Goal: Find specific page/section: Find specific page/section

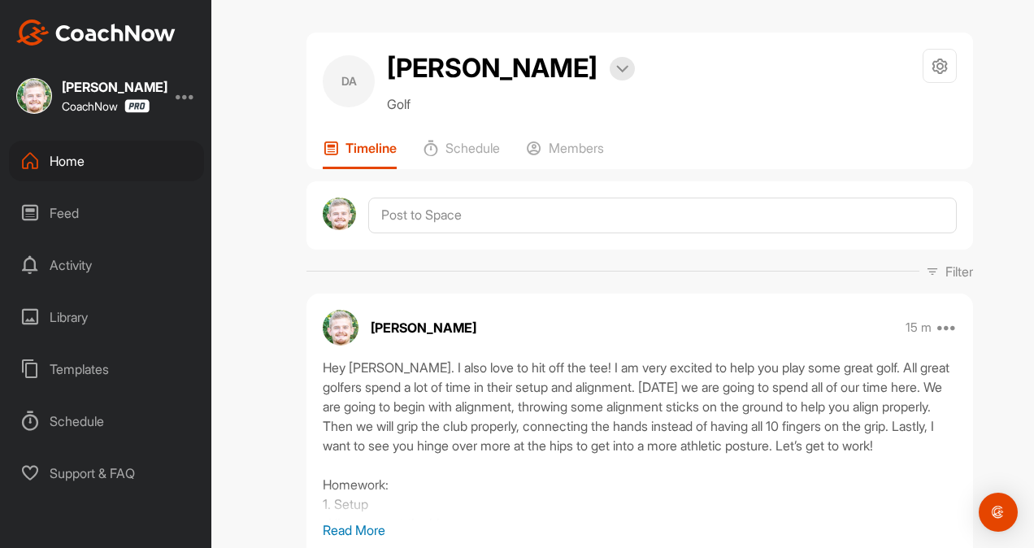
click at [68, 163] on div "Home" at bounding box center [106, 161] width 195 height 41
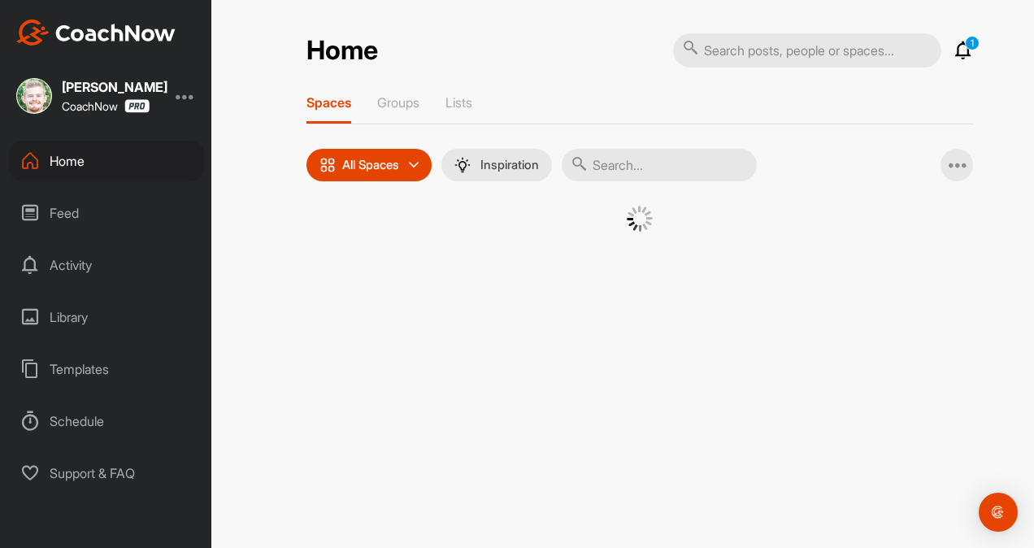
click at [649, 168] on input "text" at bounding box center [659, 165] width 195 height 33
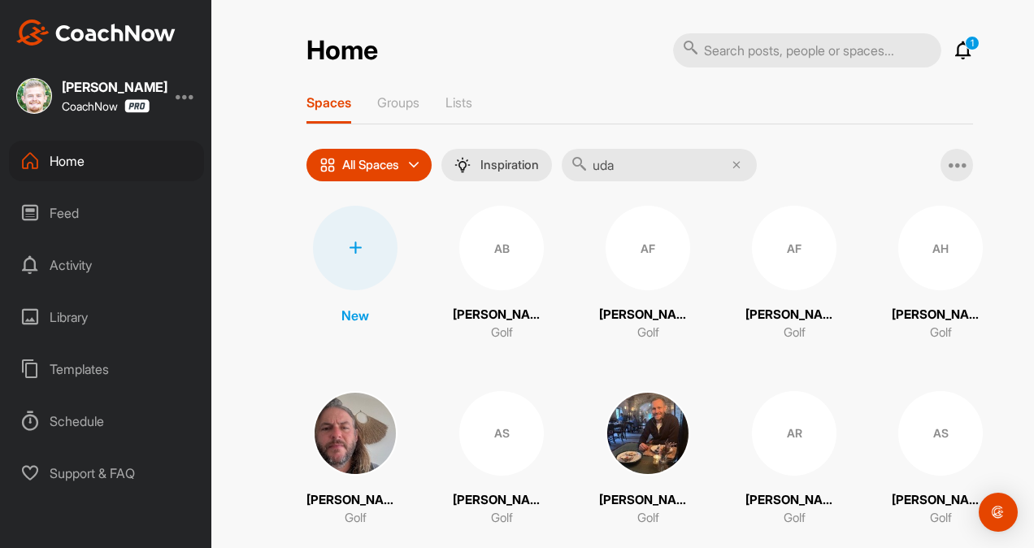
type input "uday"
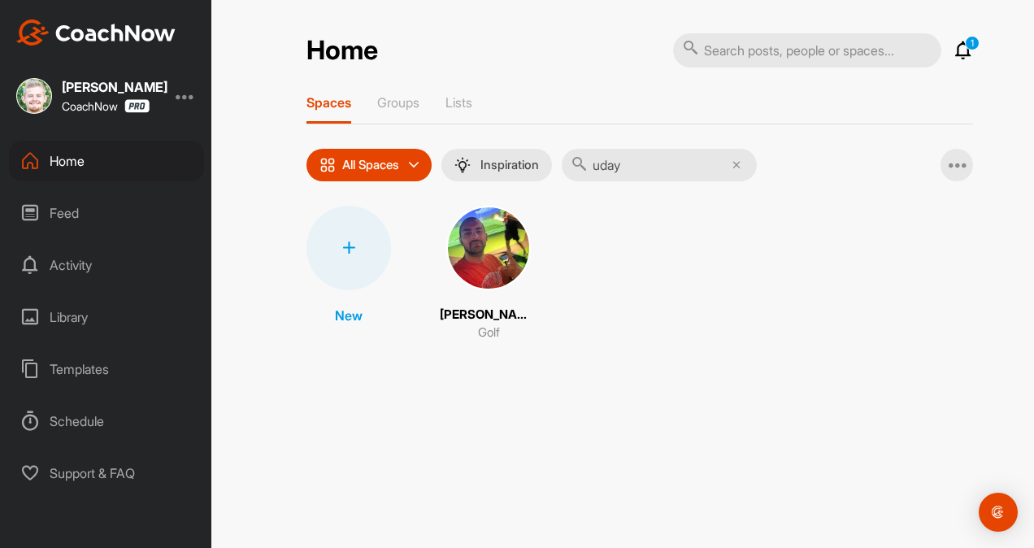
click at [470, 259] on img at bounding box center [488, 248] width 85 height 85
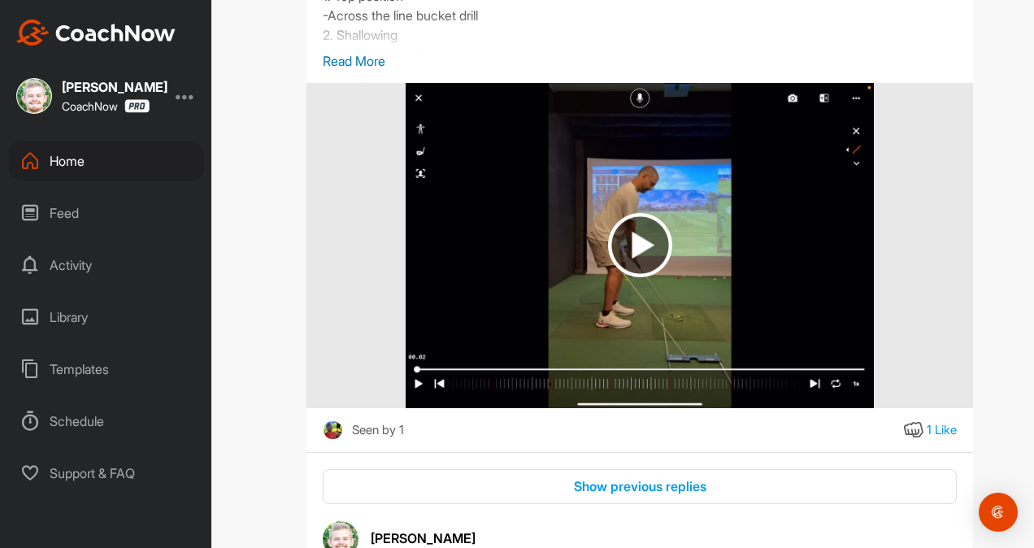
scroll to position [6622, 0]
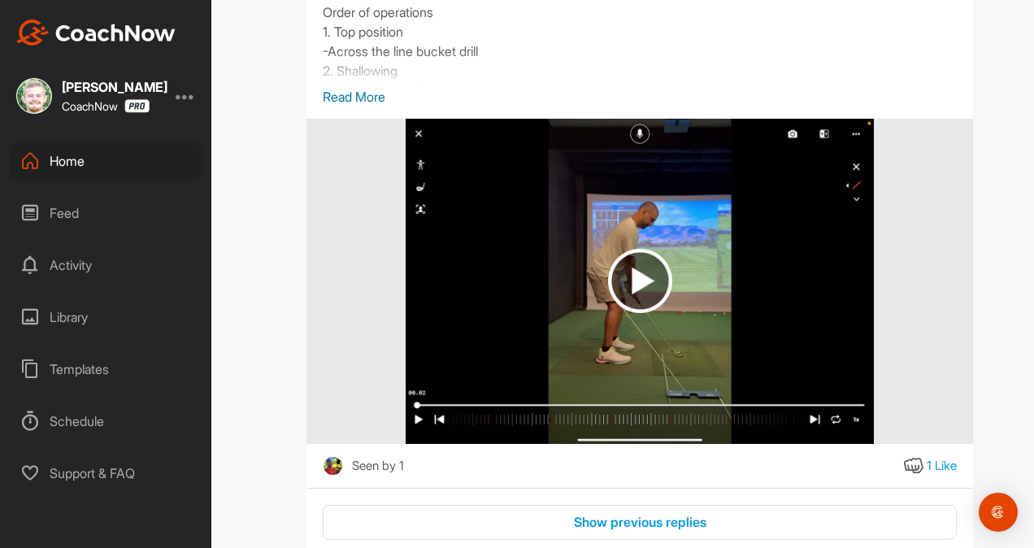
click at [366, 107] on p "Read More" at bounding box center [640, 97] width 634 height 20
